Goal: Use online tool/utility: Utilize a website feature to perform a specific function

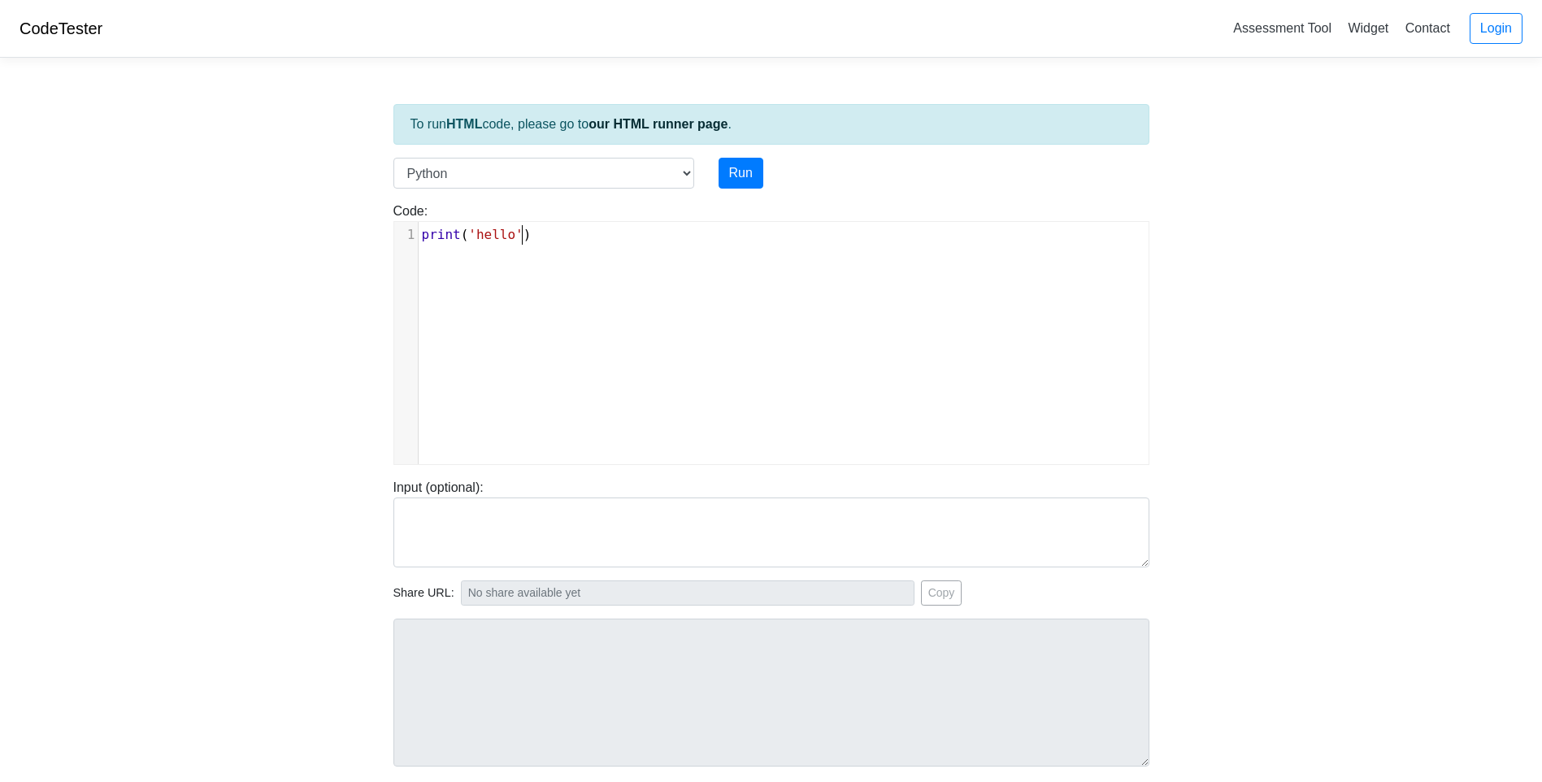
scroll to position [7, 0]
click at [563, 241] on pre "print ( 'hello' )" at bounding box center [790, 235] width 742 height 20
type textarea "print('hello')"
drag, startPoint x: 562, startPoint y: 241, endPoint x: 371, endPoint y: 241, distance: 191.0
click at [371, 241] on body "CodeTester Assessment Tool Widget Contact Login To run HTML code, please go to …" at bounding box center [771, 433] width 1542 height 867
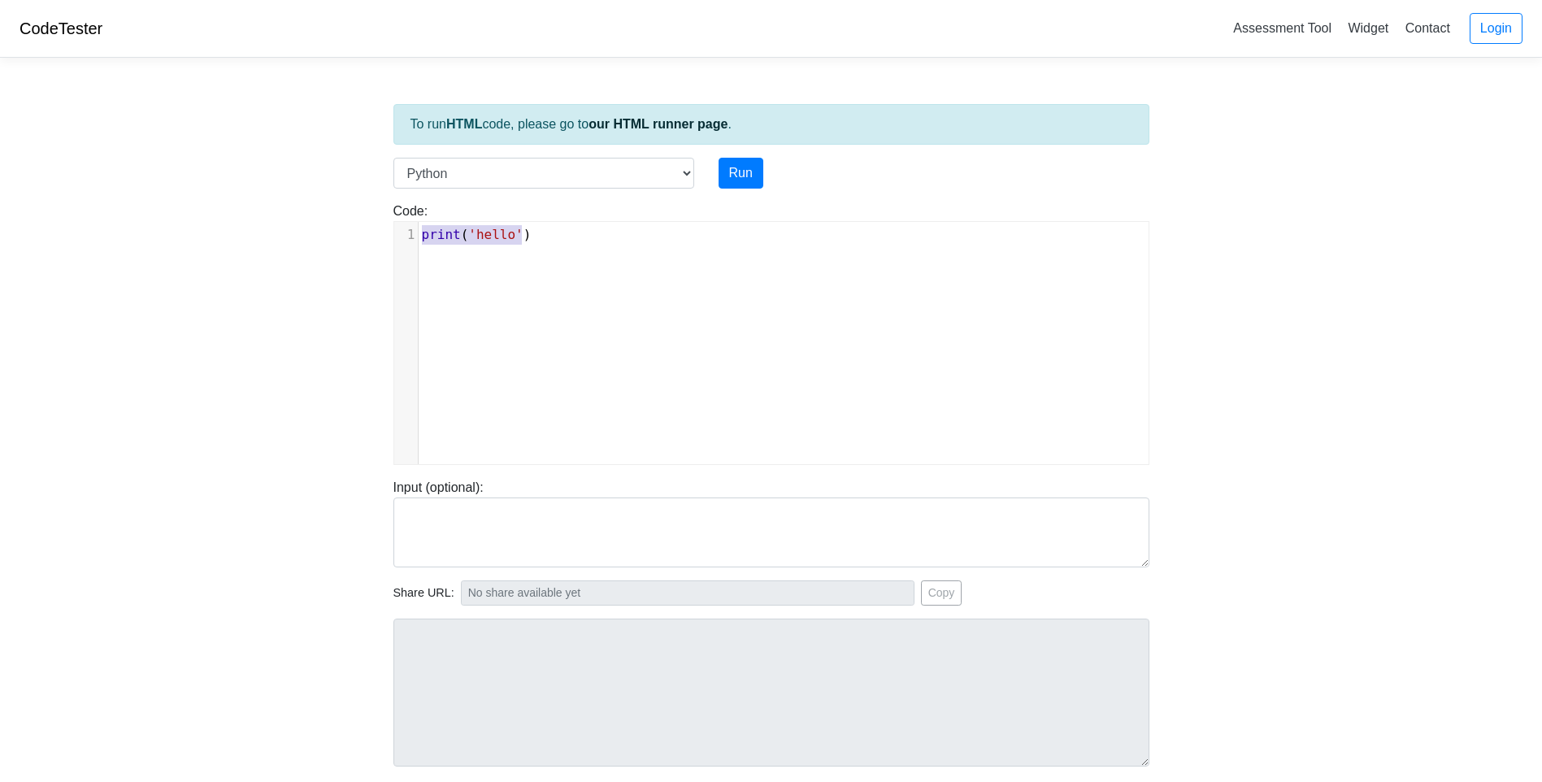
scroll to position [2566, 0]
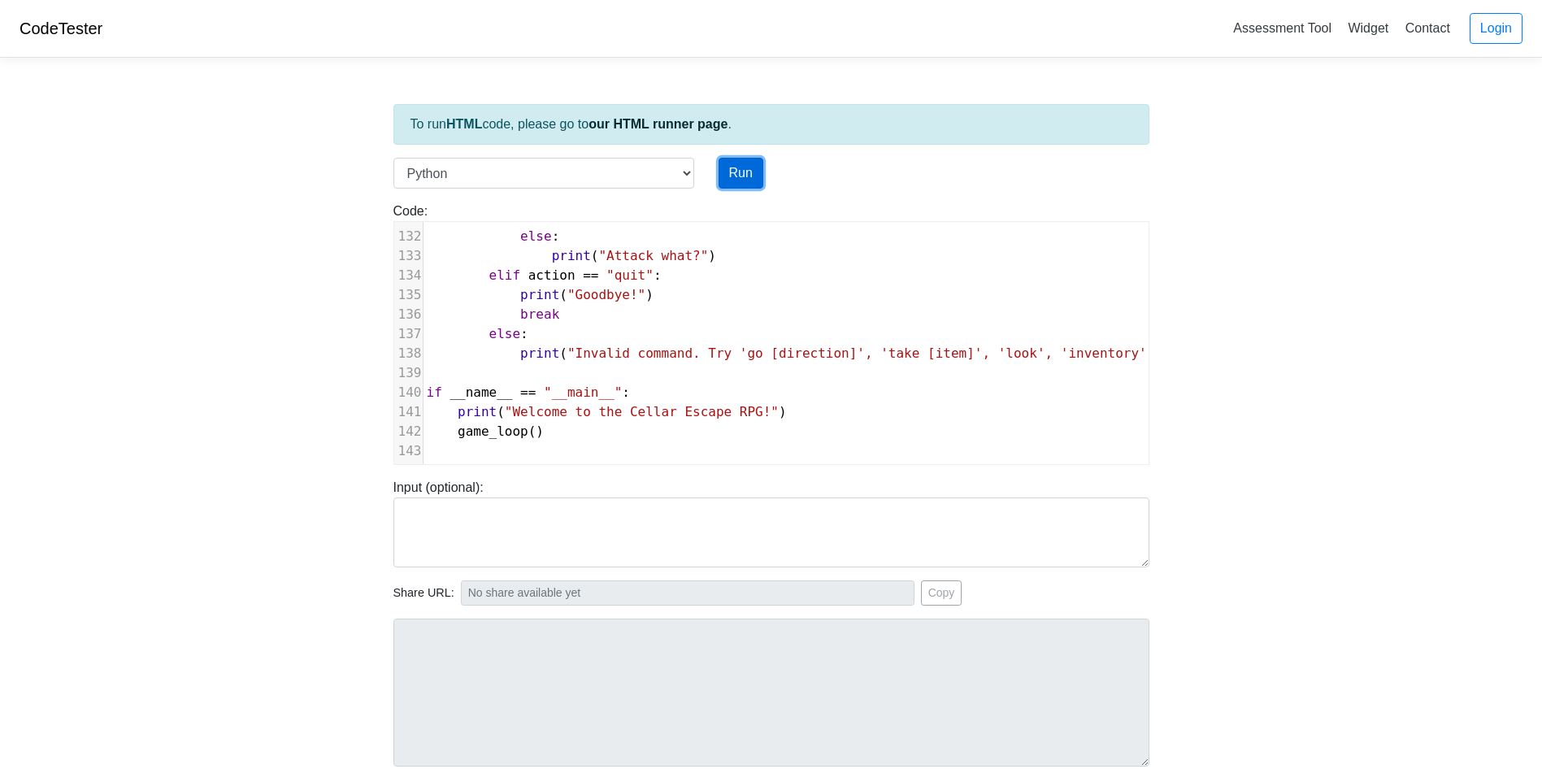
click at [748, 171] on button "Run" at bounding box center [740, 173] width 45 height 31
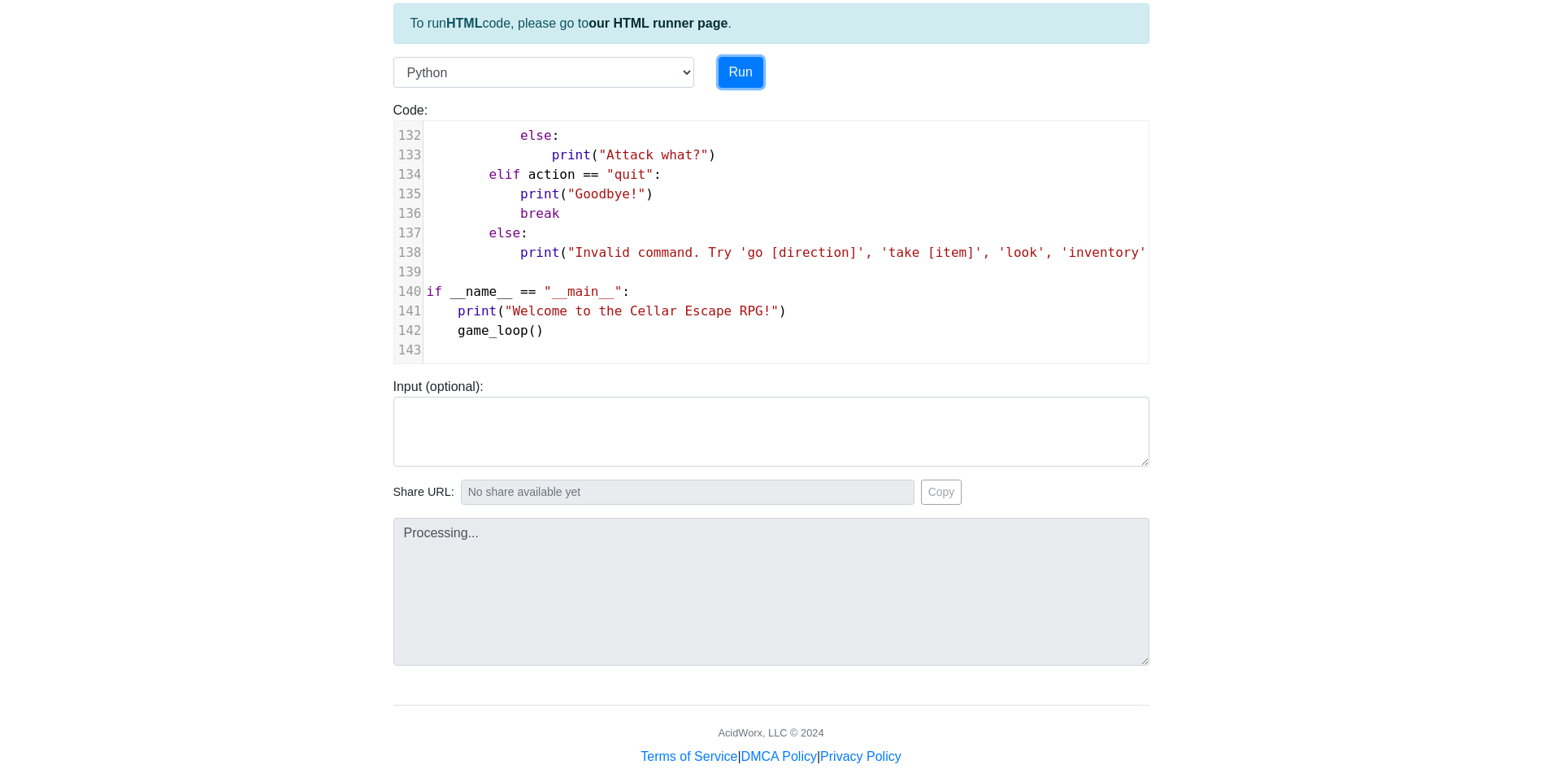
scroll to position [124, 0]
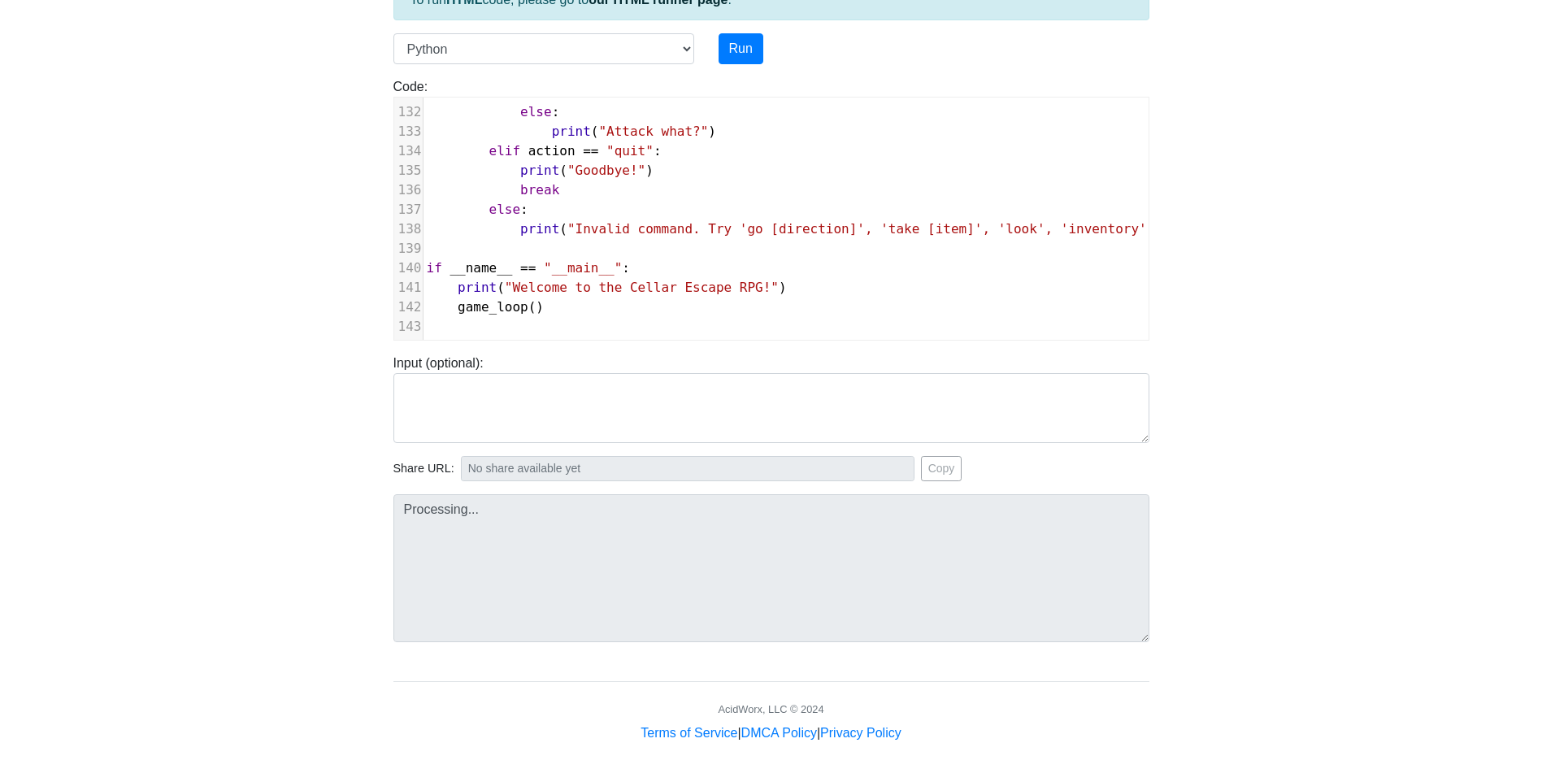
type input "https://codetester.io/runner?s=MRW45594lk"
type textarea "Submission status: Runtime Error (NZEC) Stdout: Welcome to the Cellar Escape RP…"
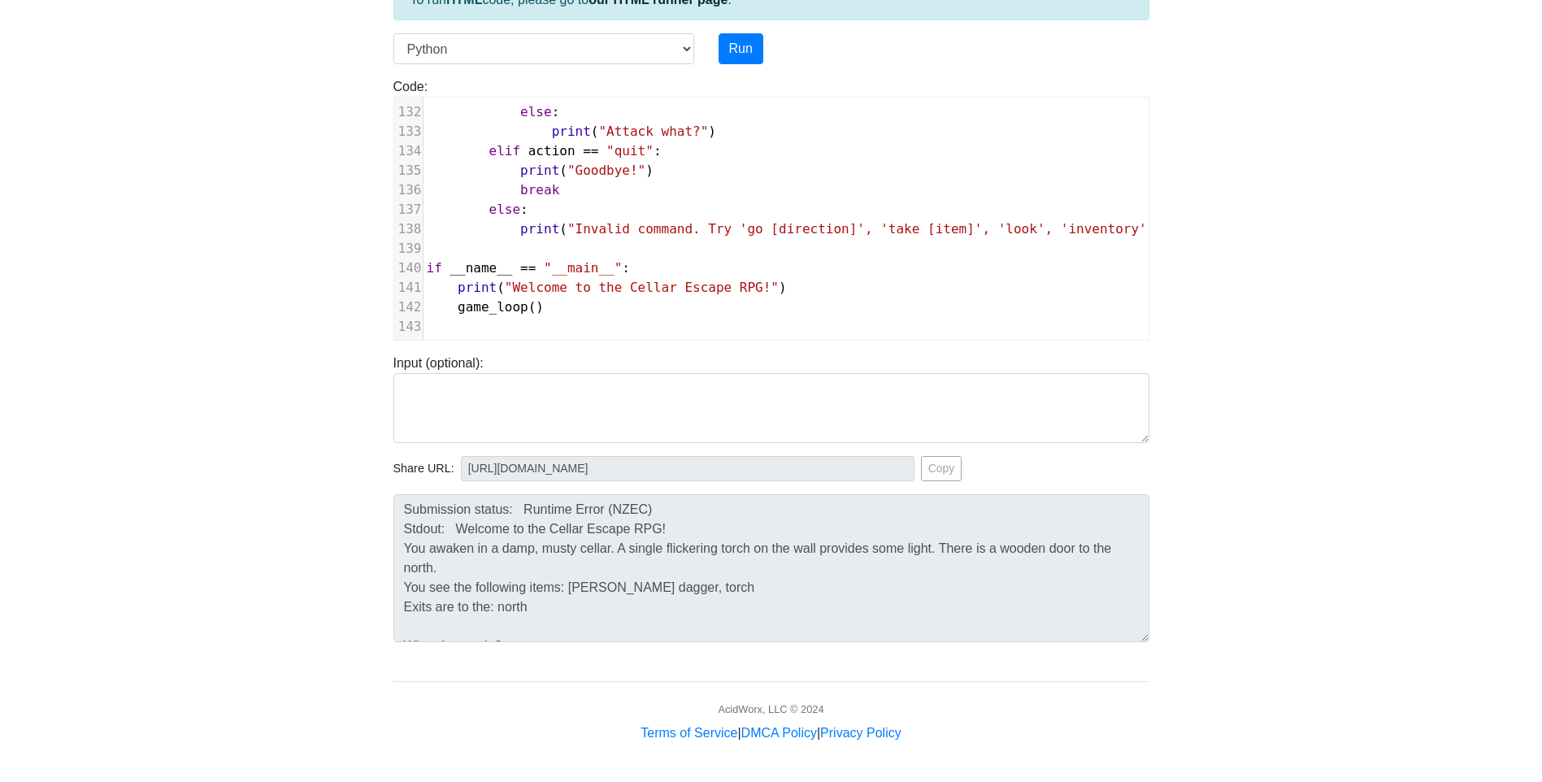
click at [258, 348] on body "CodeTester Assessment Tool Widget Contact Login To run HTML code, please go to …" at bounding box center [771, 309] width 1542 height 867
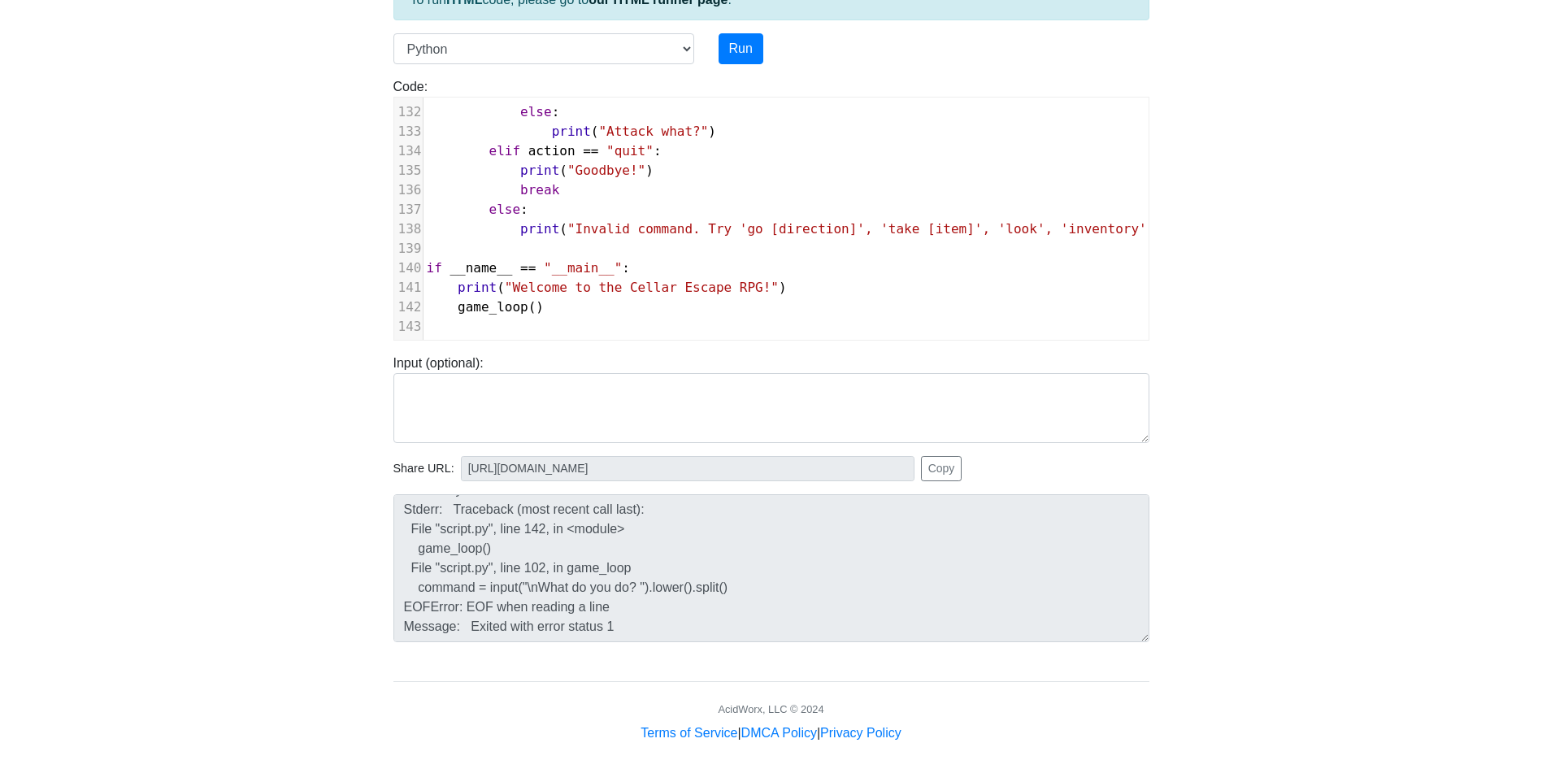
scroll to position [0, 0]
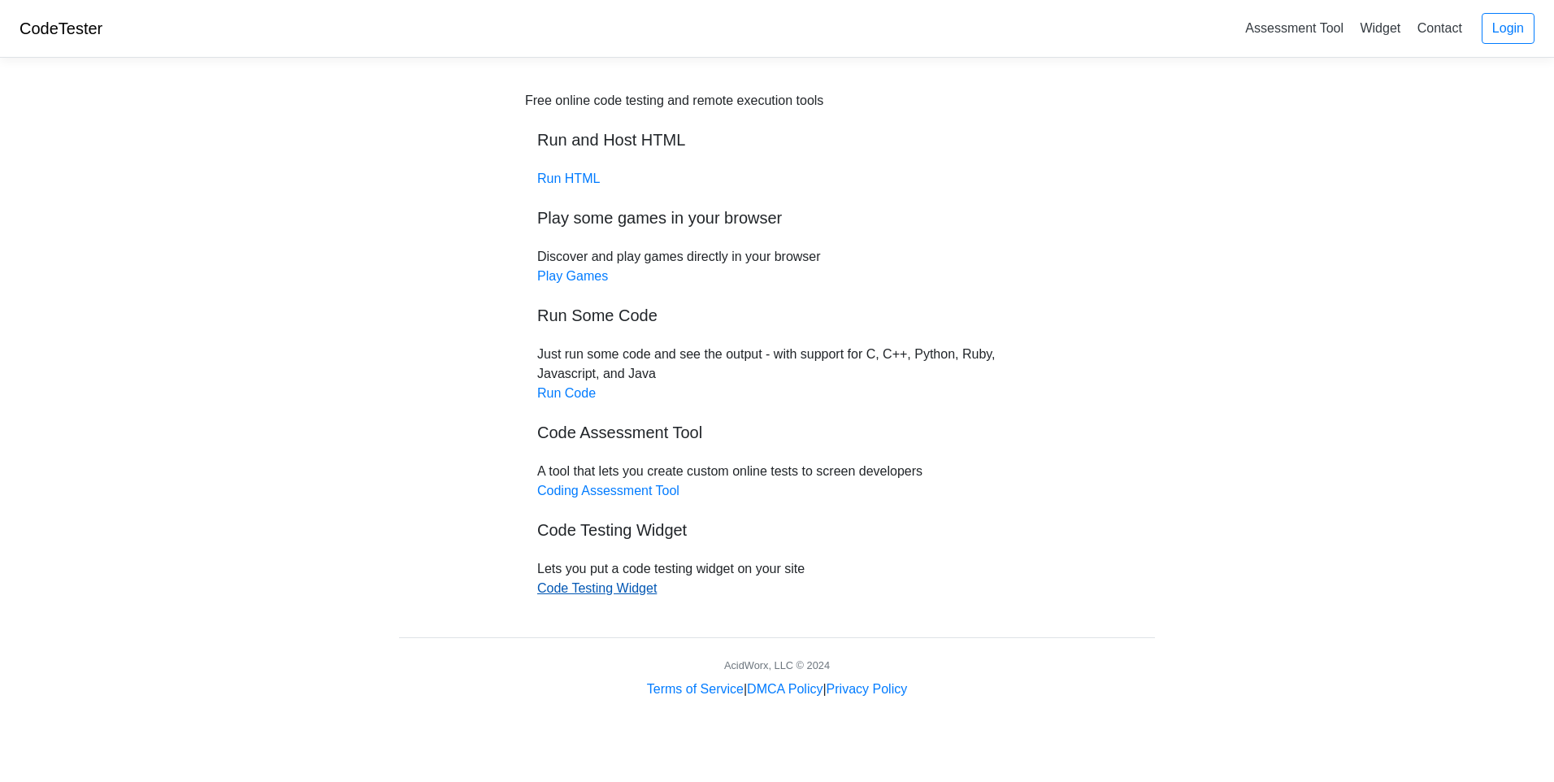
click at [592, 594] on link "Code Testing Widget" at bounding box center [596, 588] width 119 height 14
